Goal: Communication & Community: Answer question/provide support

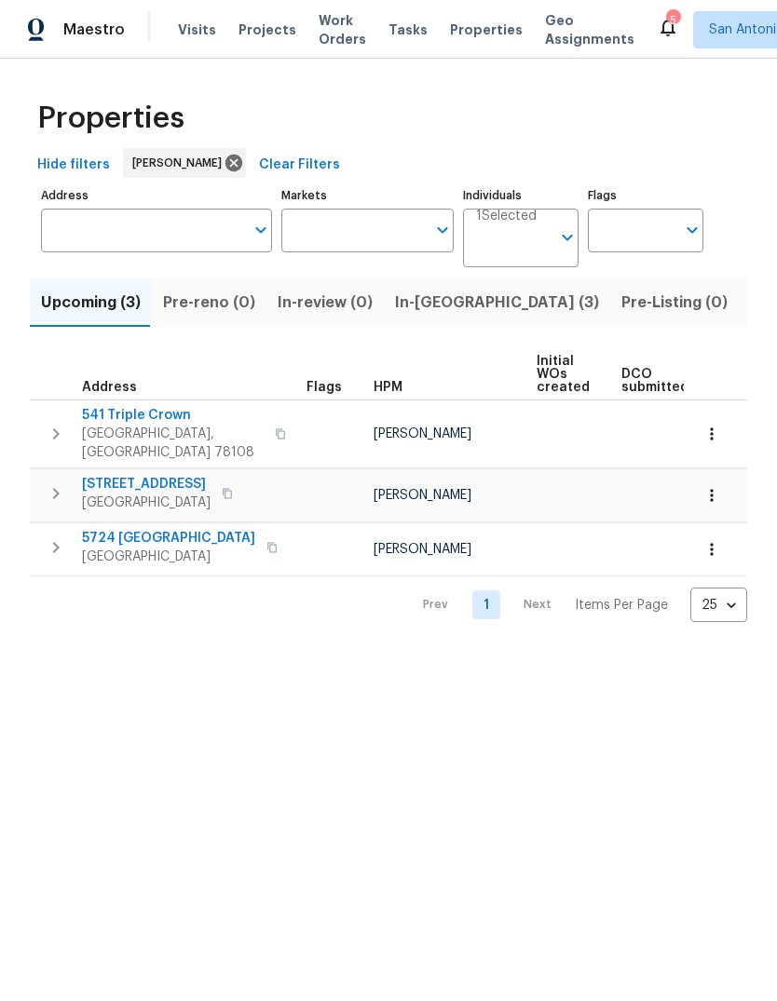
click at [431, 303] on span "In-reno (3)" at bounding box center [497, 303] width 204 height 26
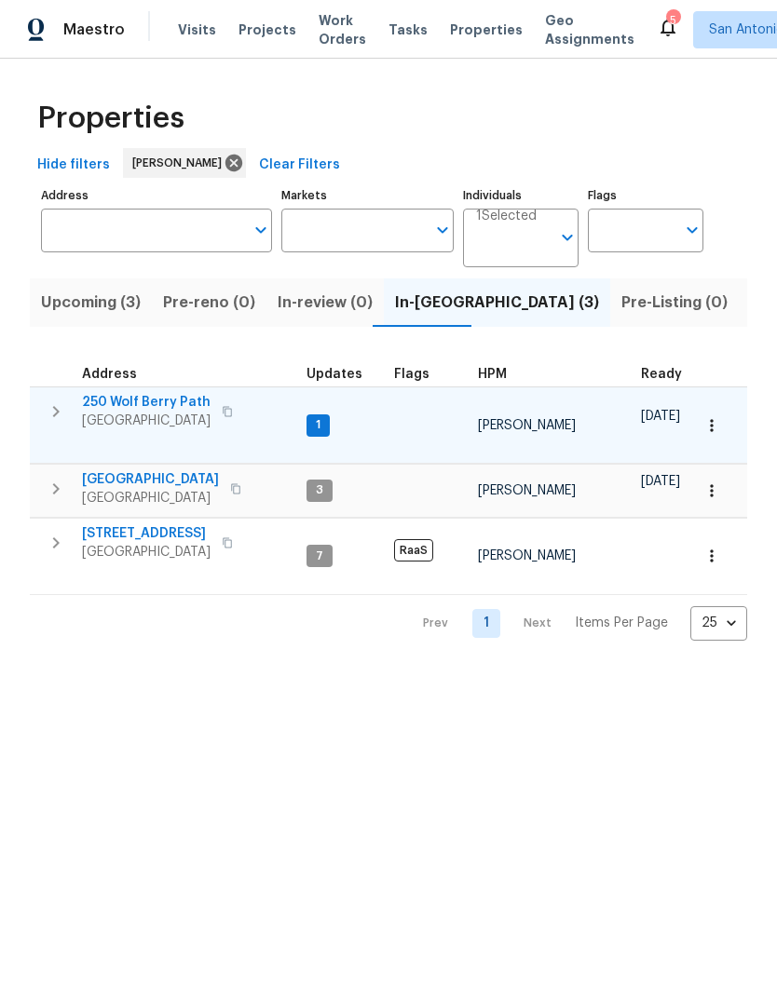
click at [156, 401] on span "250 Wolf Berry Path" at bounding box center [146, 402] width 129 height 19
click at [721, 435] on button "button" at bounding box center [711, 425] width 41 height 41
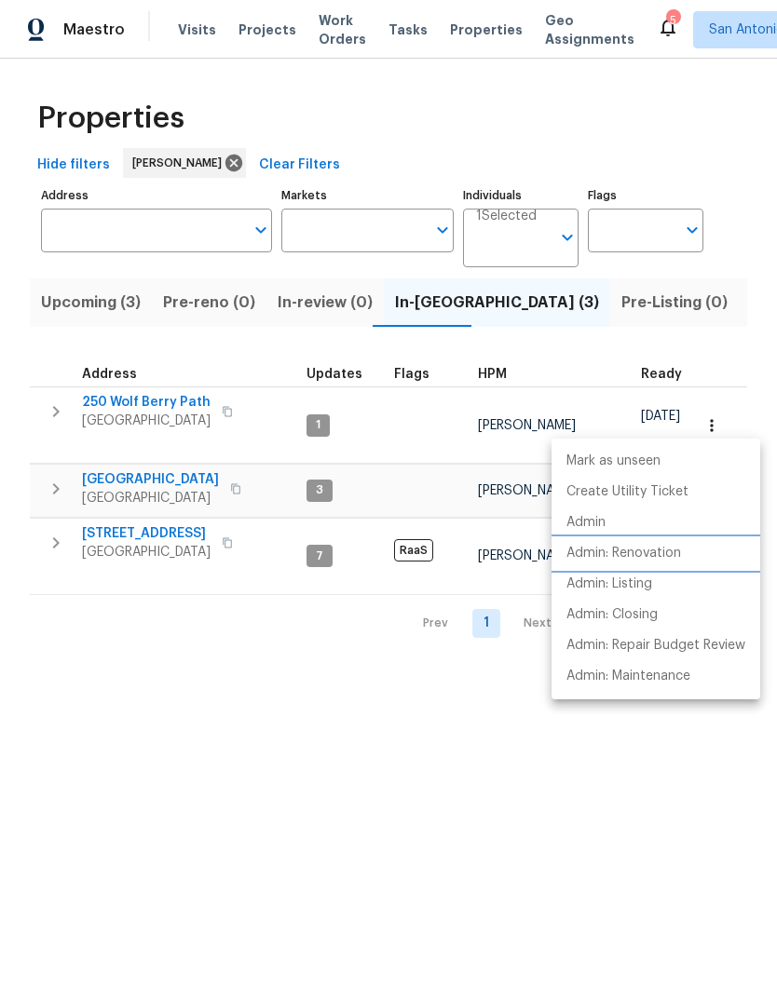
click at [669, 548] on p "Admin: Renovation" at bounding box center [623, 554] width 115 height 20
click at [414, 671] on div at bounding box center [388, 500] width 777 height 1001
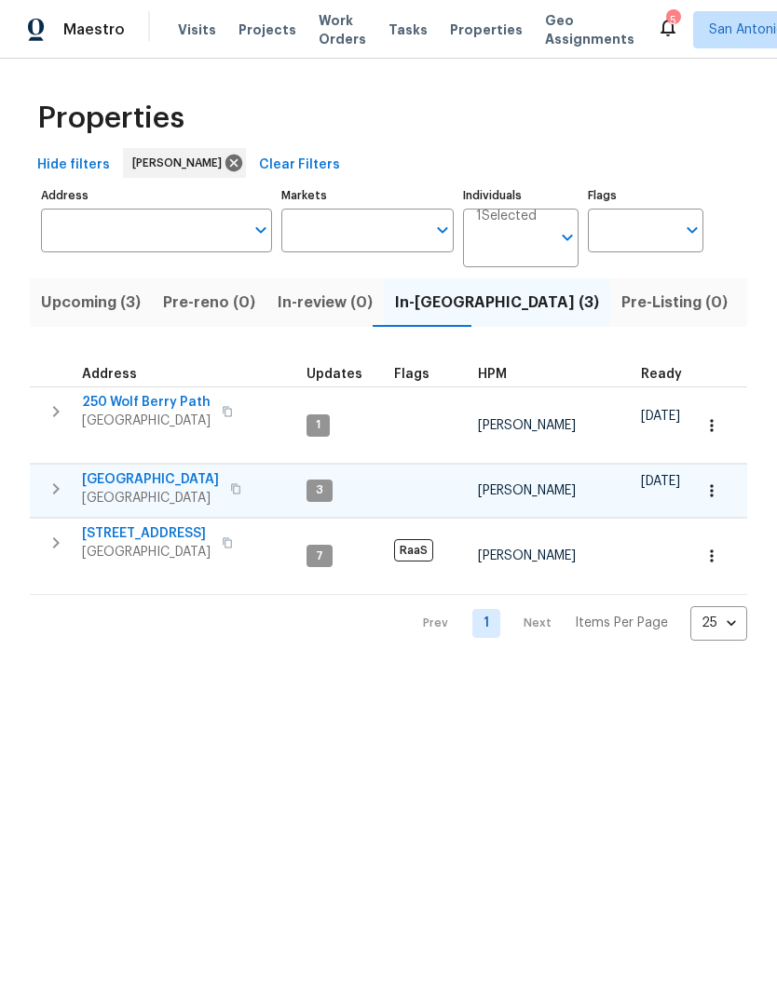
click at [710, 485] on button "button" at bounding box center [711, 490] width 41 height 41
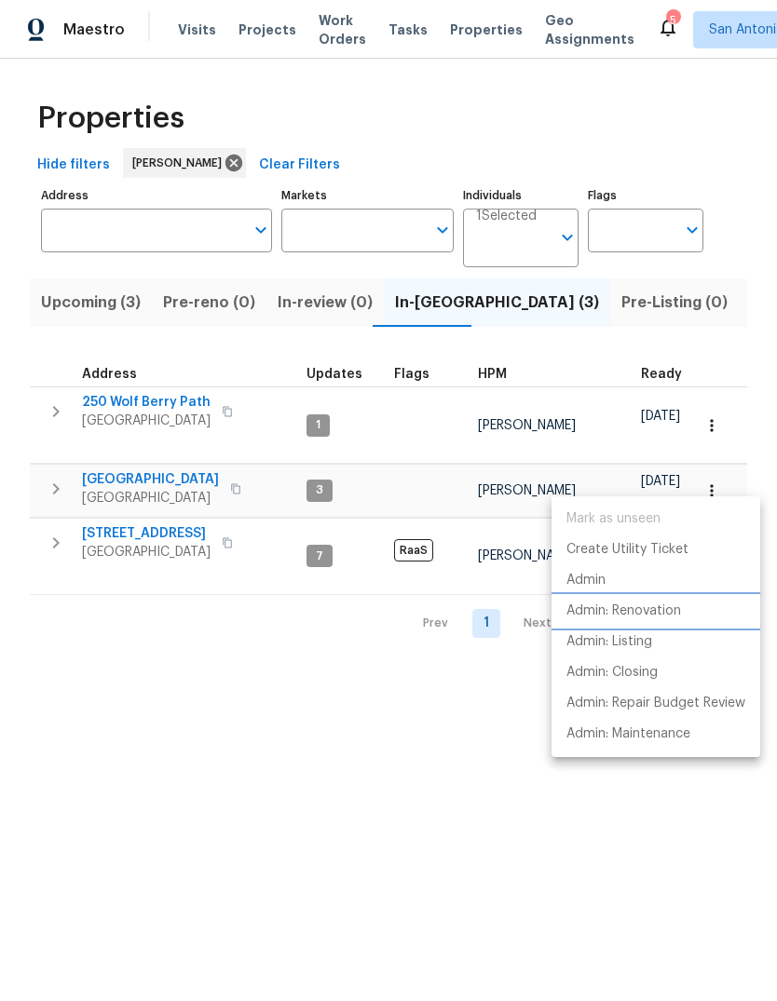
click at [673, 615] on p "Admin: Renovation" at bounding box center [623, 612] width 115 height 20
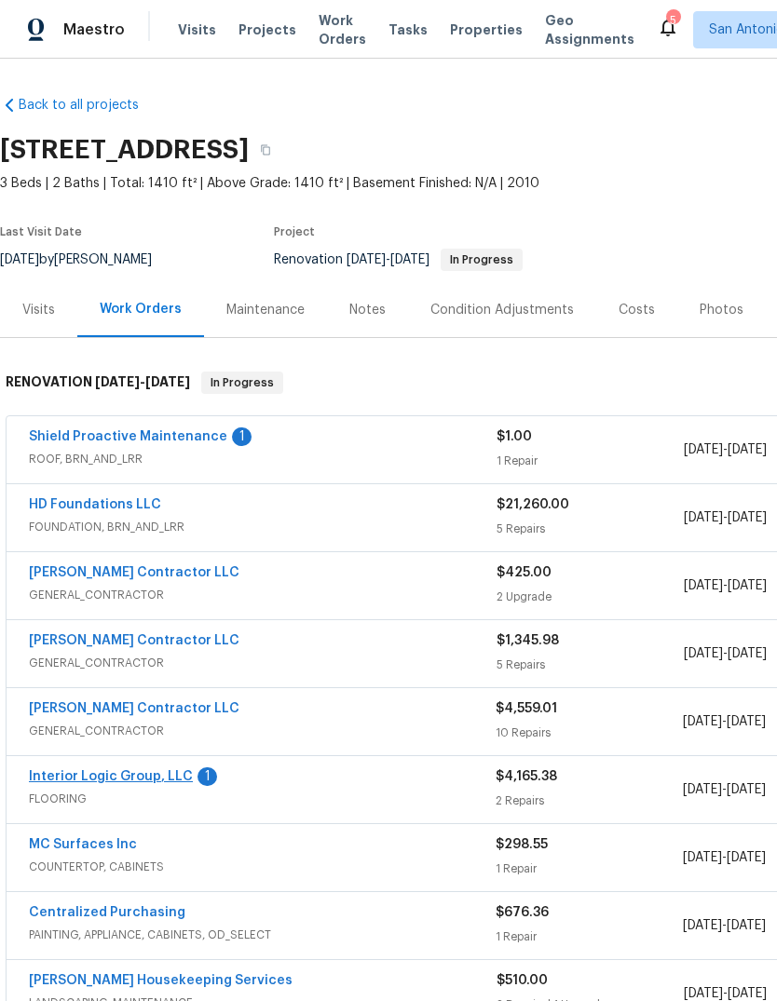
click at [125, 779] on link "Interior Logic Group, LLC" at bounding box center [111, 776] width 164 height 13
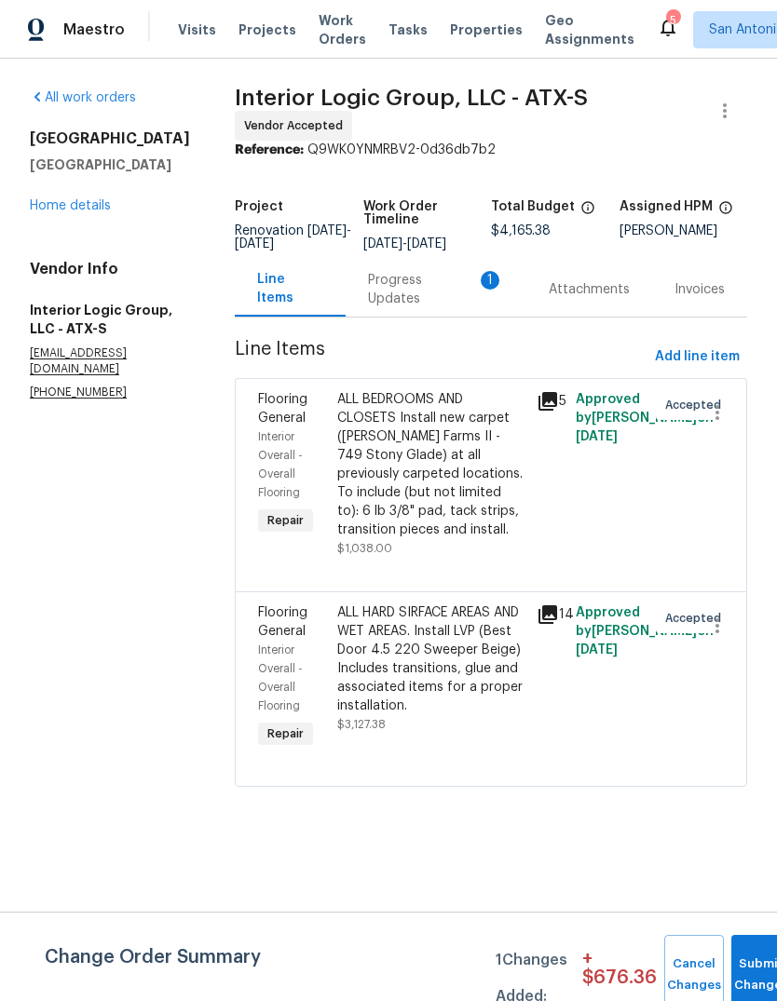
click at [413, 292] on div "Progress Updates 1" at bounding box center [436, 289] width 136 height 37
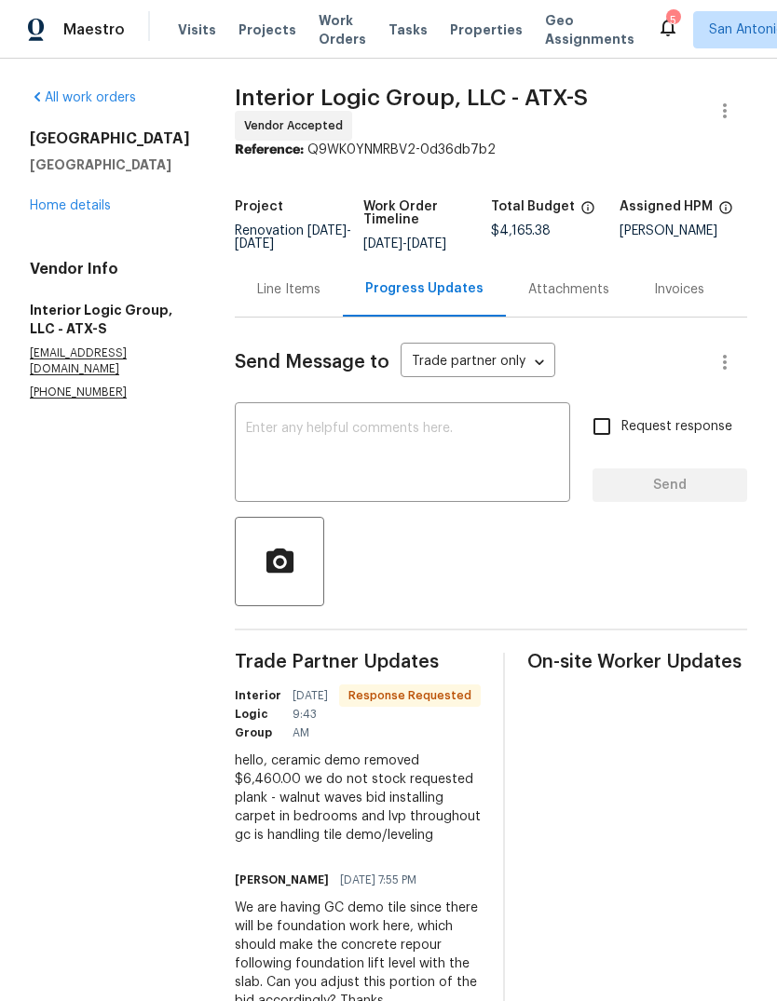
click at [313, 299] on div "Line Items" at bounding box center [288, 289] width 63 height 19
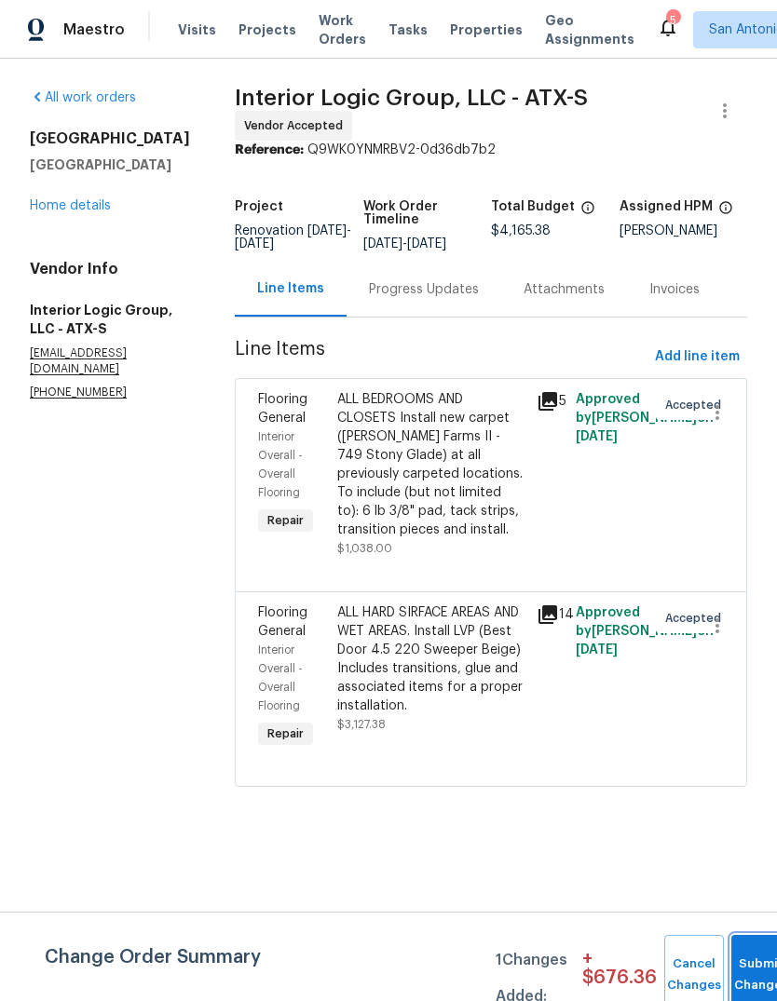
click at [755, 968] on button "Submit Changes" at bounding box center [761, 975] width 60 height 80
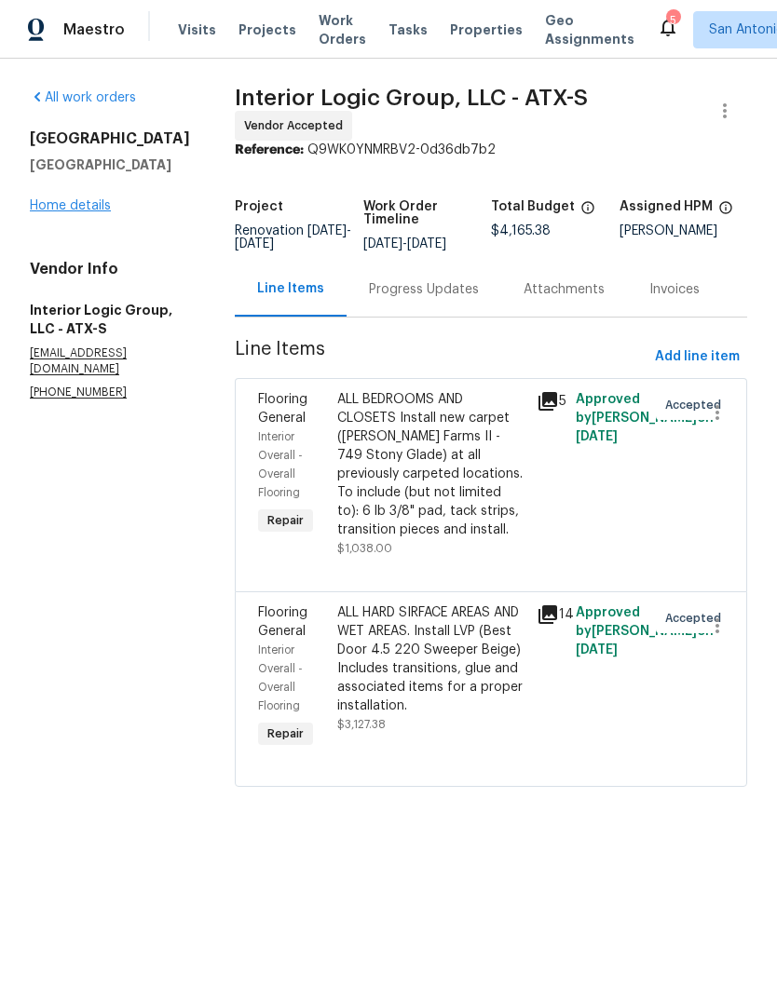
click at [94, 200] on link "Home details" at bounding box center [70, 205] width 81 height 13
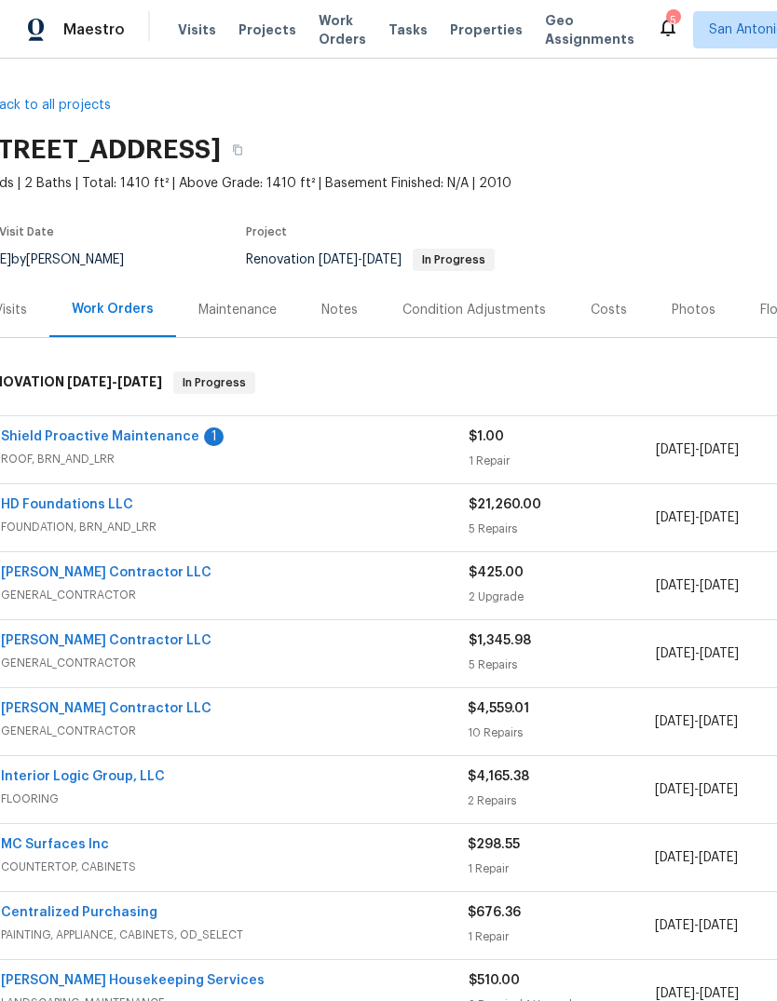
scroll to position [0, 28]
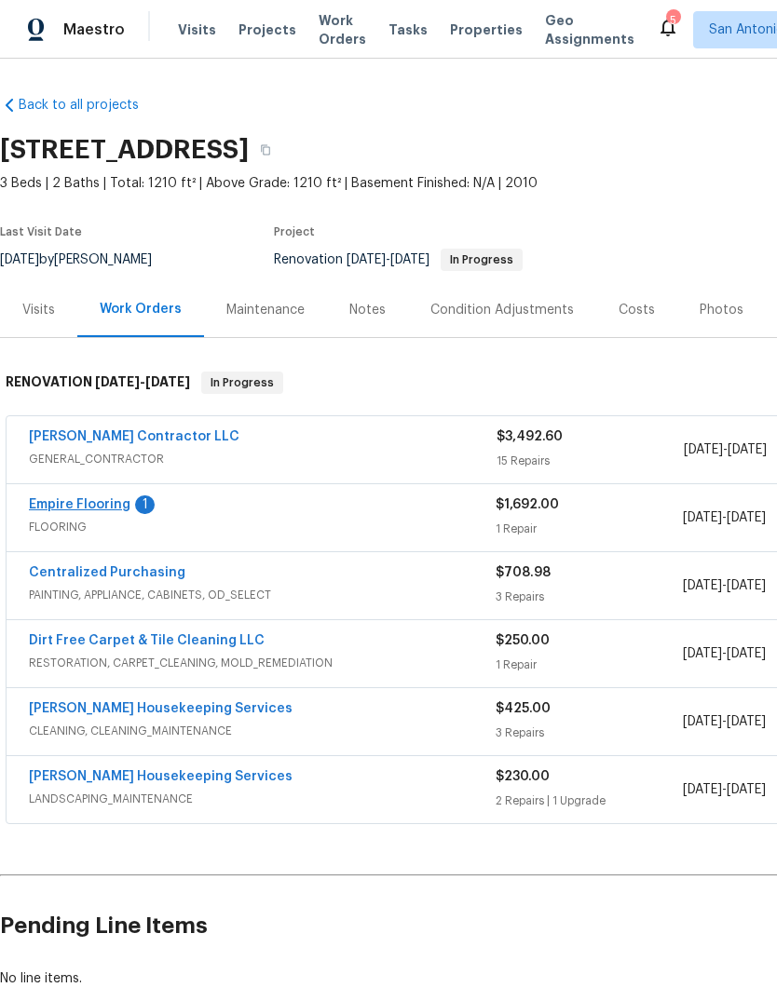
click at [86, 508] on link "Empire Flooring" at bounding box center [80, 504] width 102 height 13
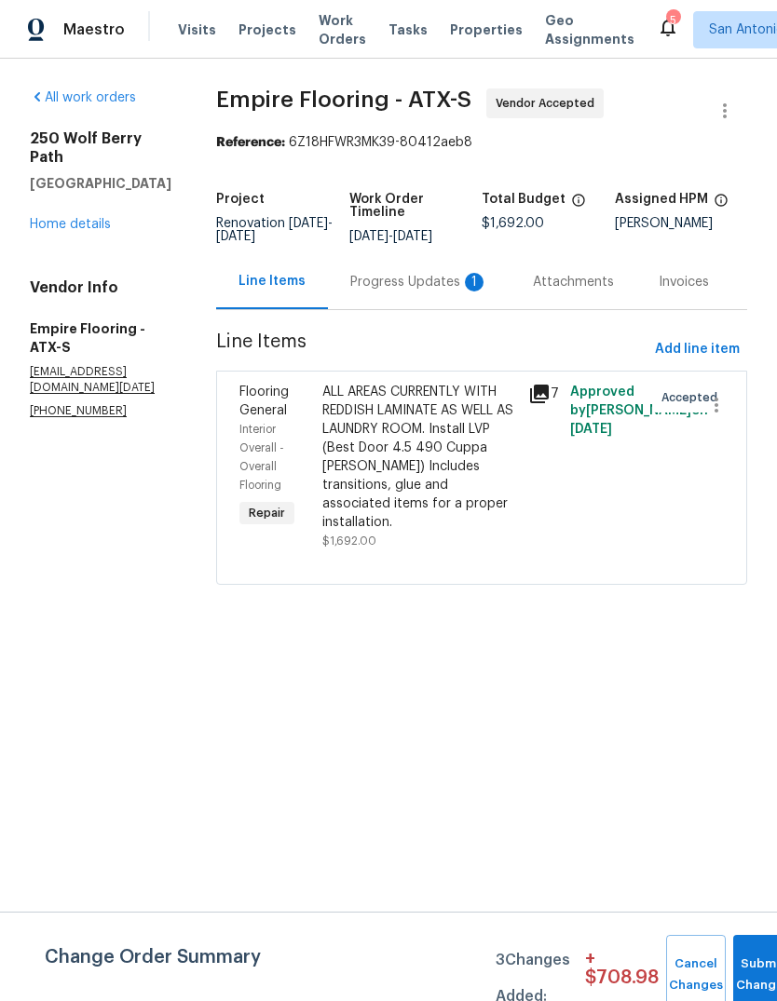
click at [399, 292] on div "Progress Updates 1" at bounding box center [419, 282] width 138 height 19
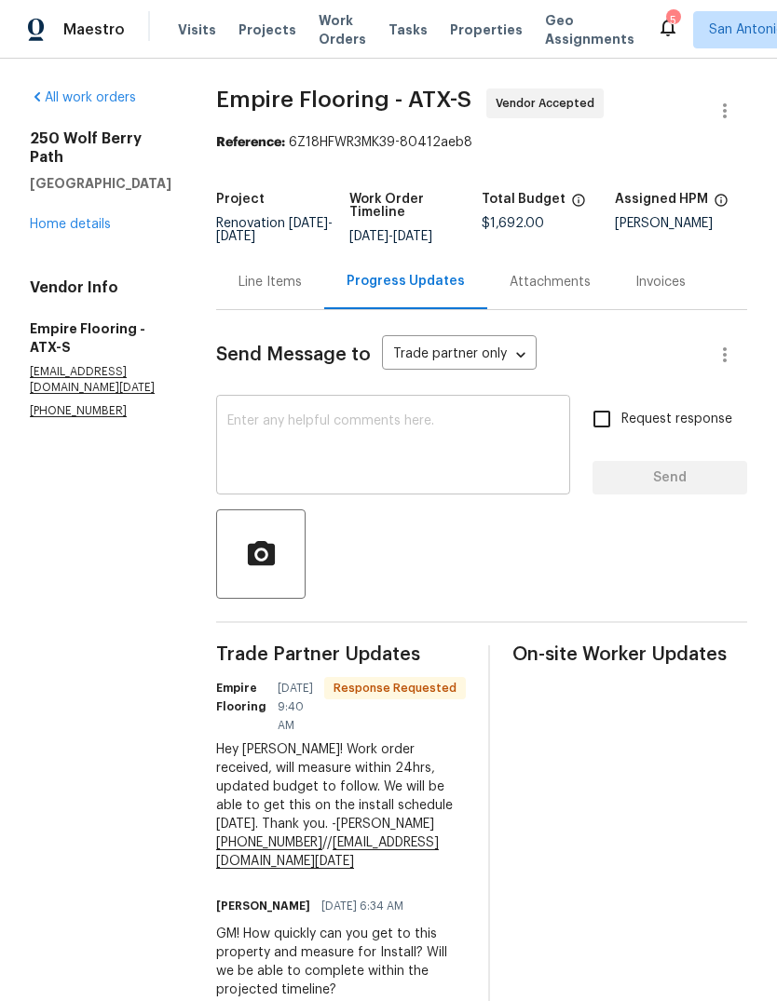
click at [334, 446] on textarea at bounding box center [393, 446] width 332 height 65
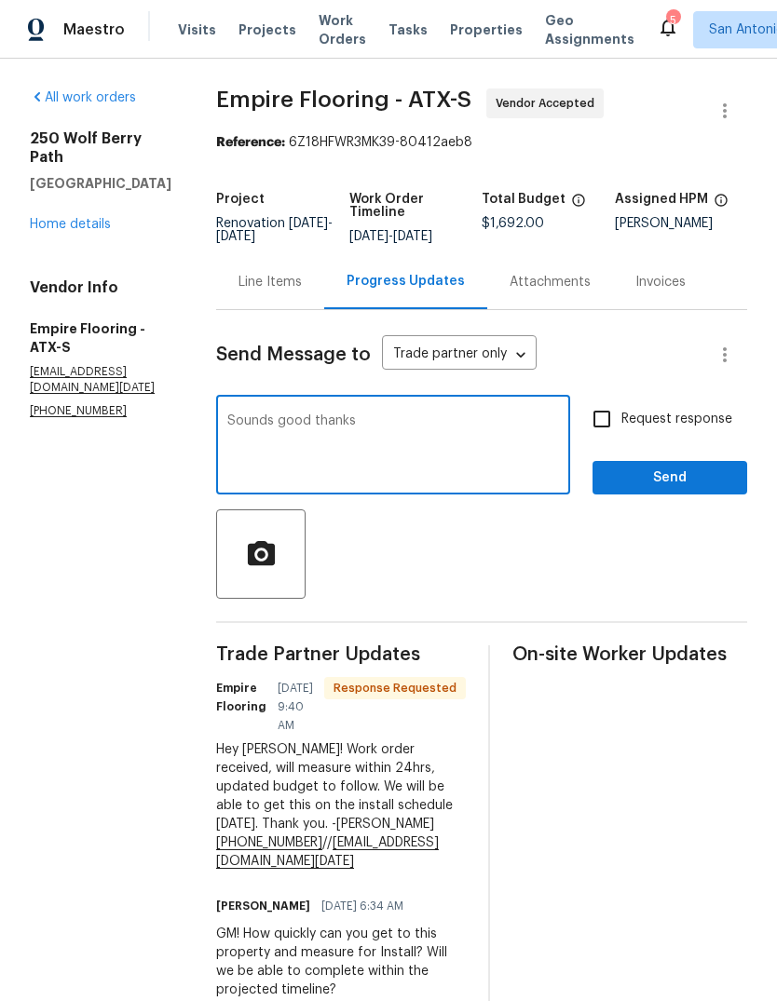
type textarea "Sounds good thanks"
click at [680, 495] on button "Send" at bounding box center [669, 478] width 155 height 34
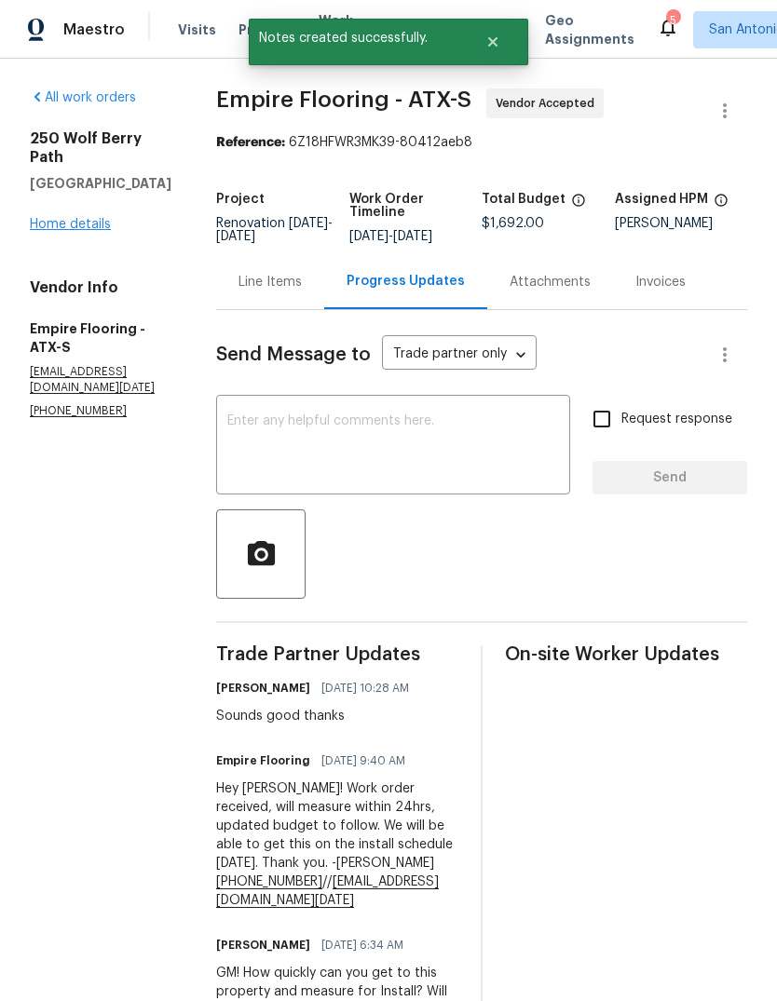
click at [67, 218] on link "Home details" at bounding box center [70, 224] width 81 height 13
